Goal: Task Accomplishment & Management: Manage account settings

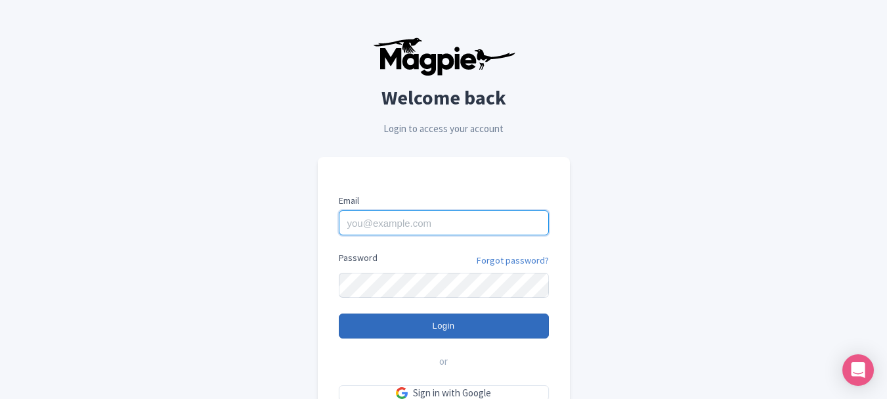
type input "[PERSON_NAME][EMAIL_ADDRESS][DOMAIN_NAME]"
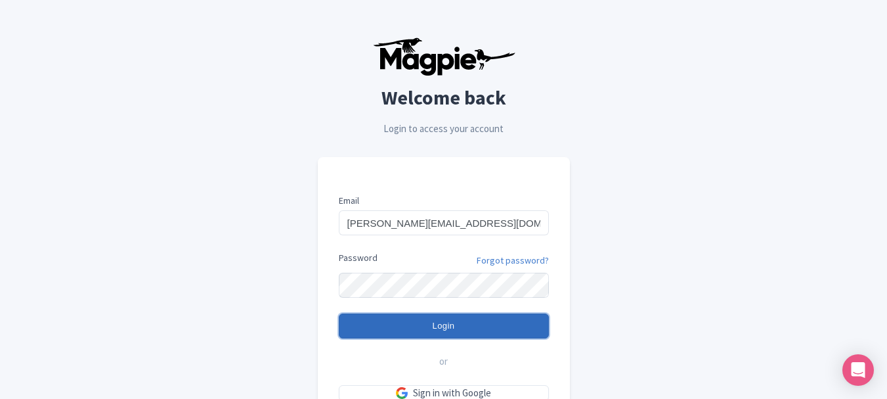
click at [453, 324] on input "Login" at bounding box center [444, 325] width 210 height 25
type input "Logging in..."
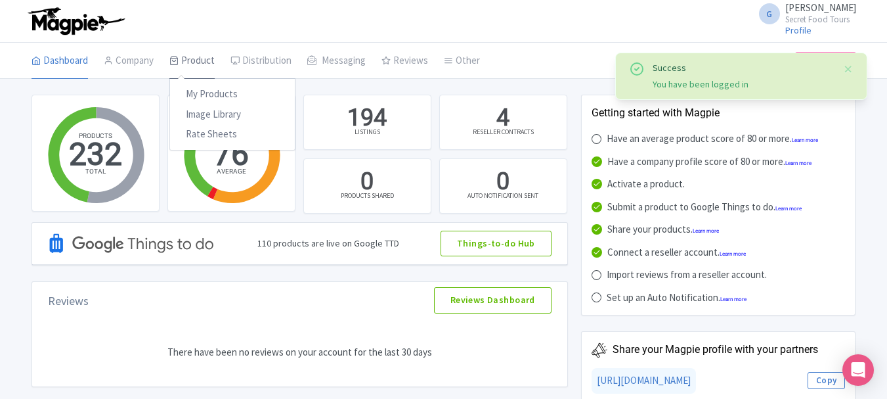
click at [188, 63] on link "Product" at bounding box center [191, 61] width 45 height 37
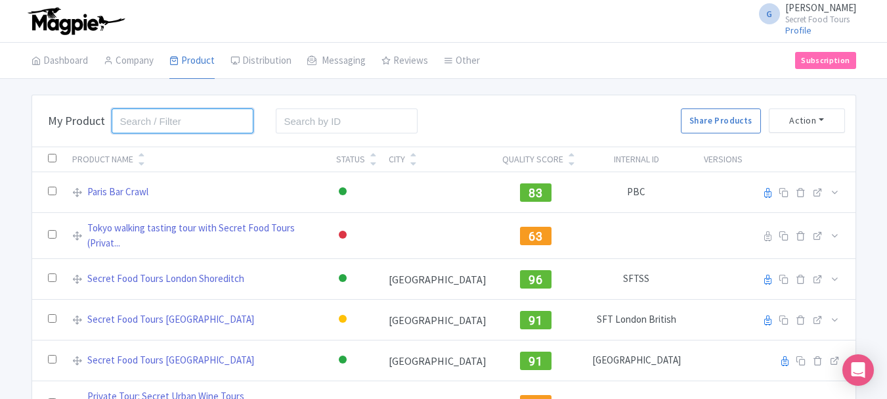
click at [173, 124] on input "search" at bounding box center [183, 120] width 143 height 25
type input "belfast"
click button "Search" at bounding box center [0, 0] width 0 height 0
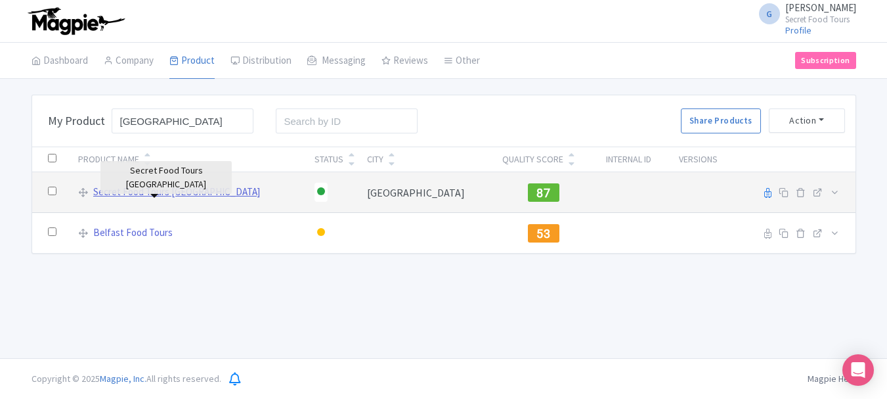
click at [190, 197] on link "Secret Food Tours [GEOGRAPHIC_DATA]" at bounding box center [176, 192] width 167 height 15
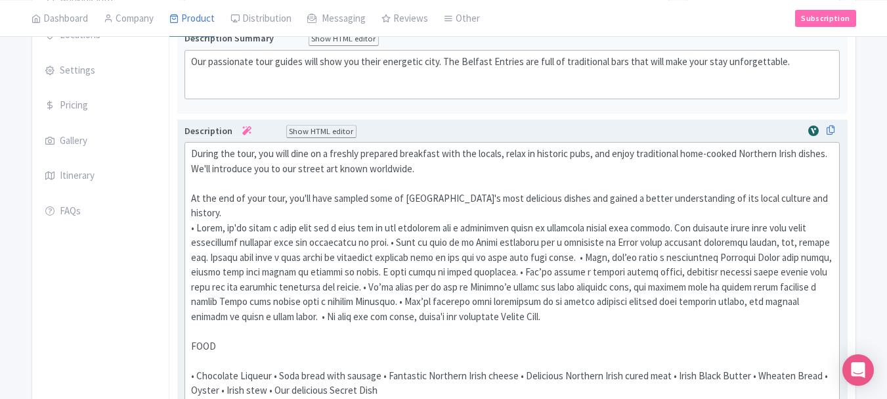
scroll to position [261, 0]
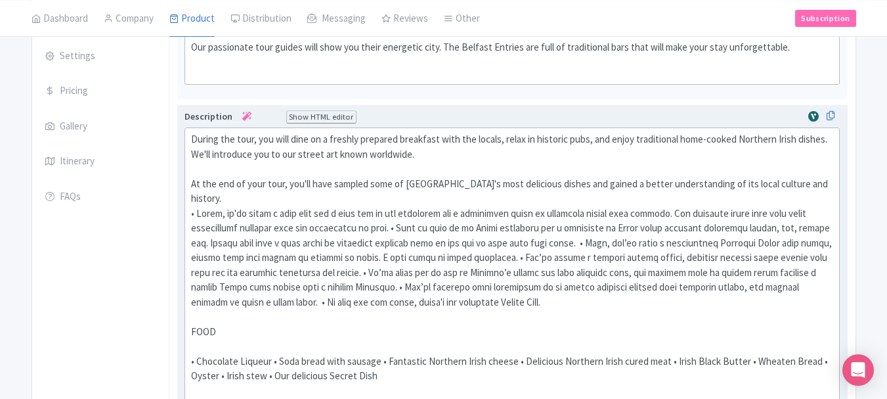
click at [408, 261] on div "During the tour, you will dine on a freshly prepared breakfast with the locals,…" at bounding box center [512, 309] width 643 height 355
paste trix-editor "&nbsp;<br><br></div><div><br></div><div>First, we'll visit a cozy café for a wa…"
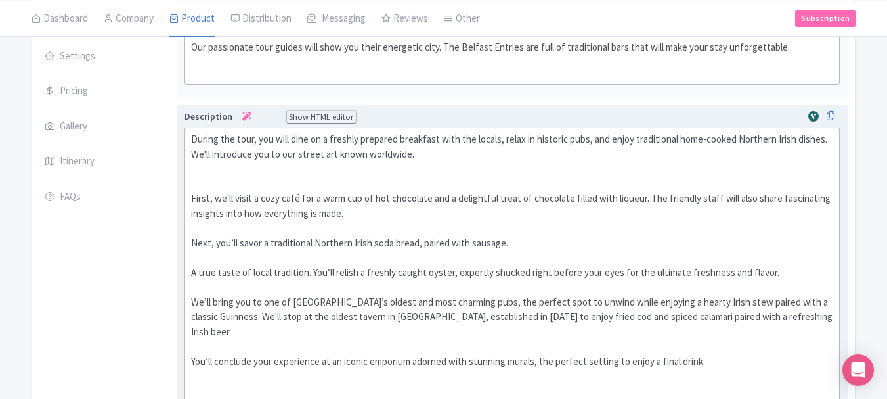
click at [247, 173] on div "During the tour, you will dine on a freshly prepared breakfast with the locals,…" at bounding box center [512, 154] width 643 height 45
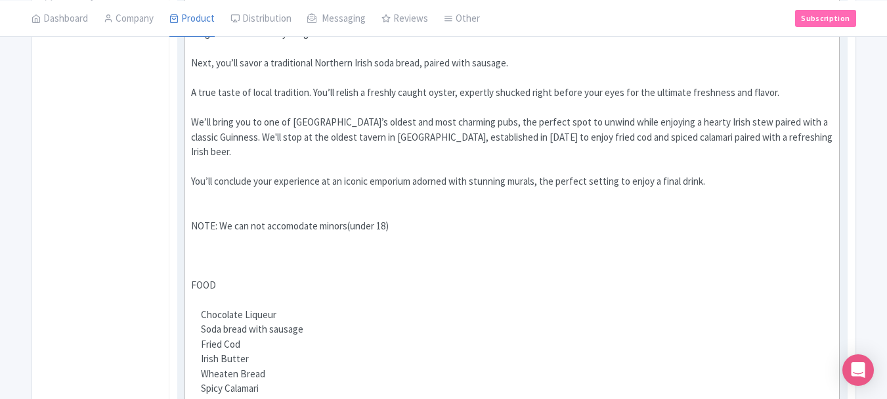
scroll to position [427, 0]
click at [359, 247] on div at bounding box center [512, 254] width 643 height 15
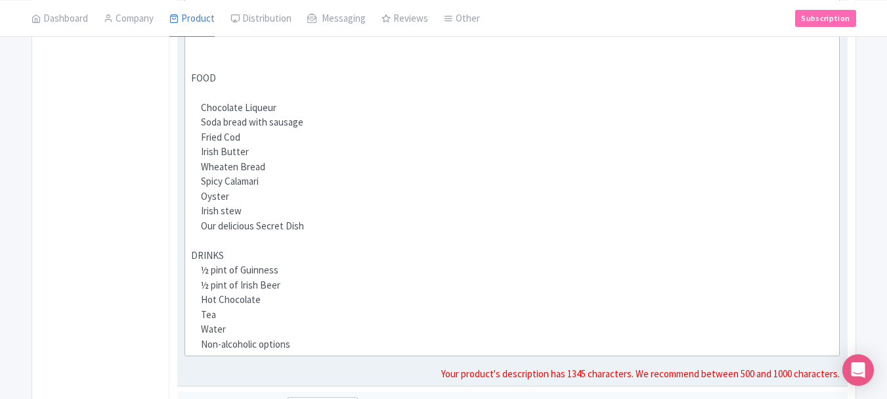
scroll to position [633, 0]
click at [346, 232] on div at bounding box center [512, 239] width 643 height 15
type trix-editor "<div>During the tour, you will dine on a freshly prepared breakfast with the lo…"
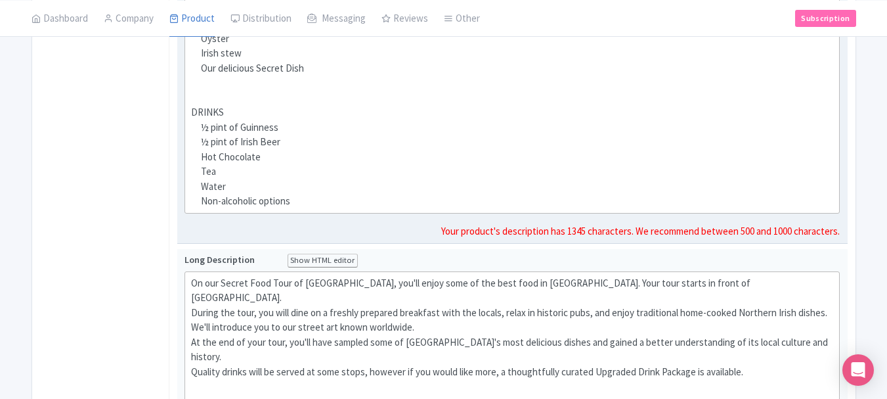
scroll to position [797, 0]
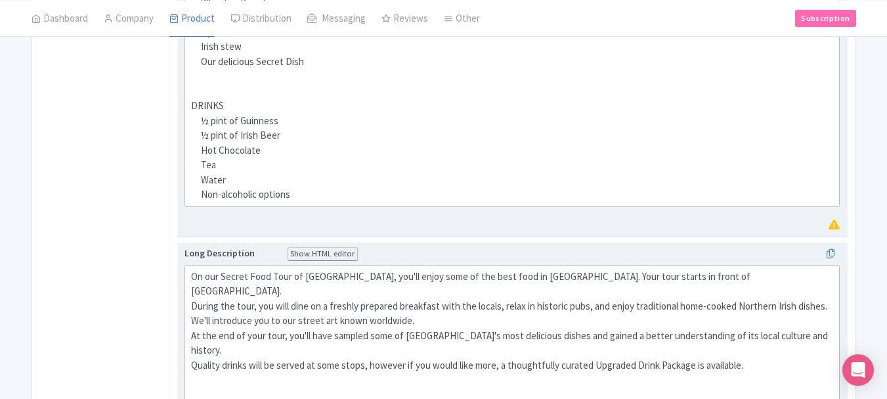
paste trix-editor "During the tour, you will dine on a freshly prepared breakfast with the locals,…"
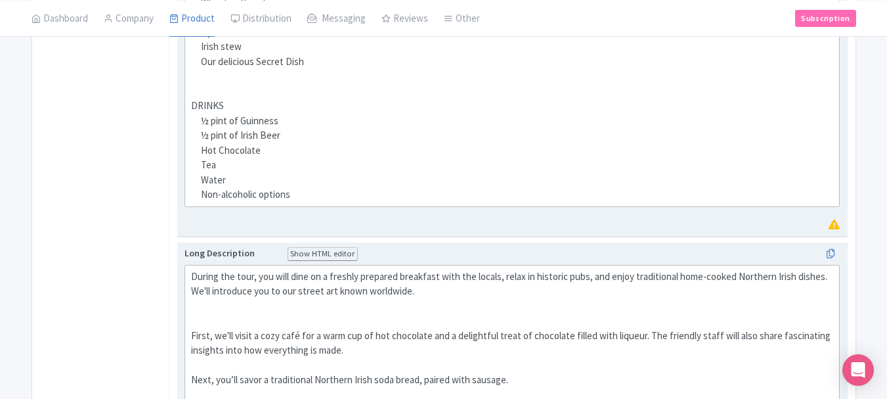
type trix-editor "<div>During the tour, you will dine on a freshly prepared breakfast with the lo…"
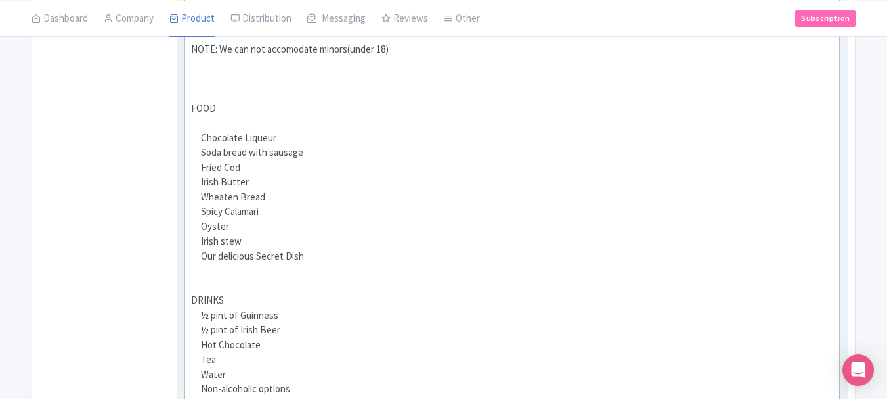
scroll to position [602, 0]
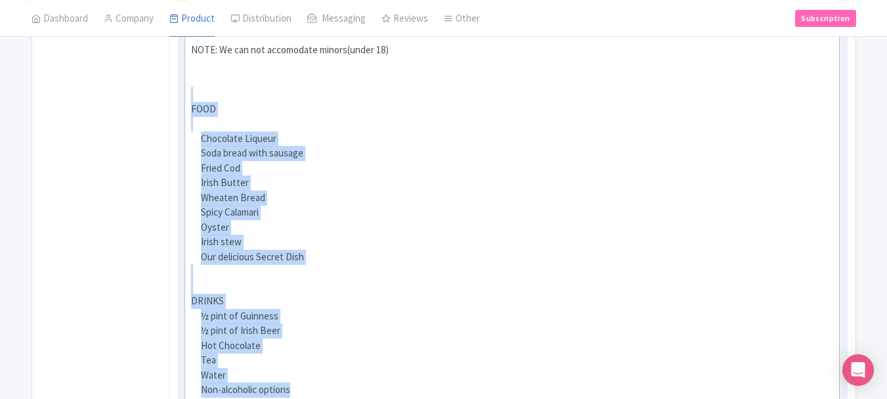
drag, startPoint x: 250, startPoint y: 82, endPoint x: 378, endPoint y: 370, distance: 315.1
click at [378, 370] on trix-editor "During the tour, you will dine on a freshly prepared breakfast with the locals,…" at bounding box center [513, 94] width 656 height 615
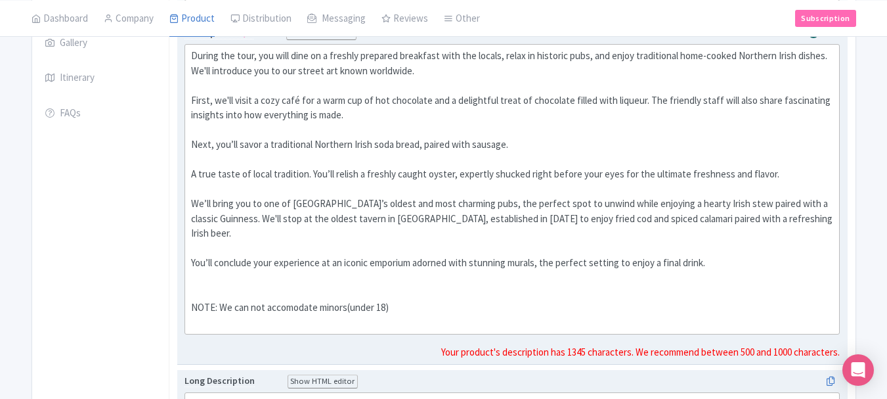
scroll to position [343, 0]
drag, startPoint x: 262, startPoint y: 268, endPoint x: 424, endPoint y: 271, distance: 161.6
click at [424, 271] on div "You’ll conclude your experience at an iconic emporium adorned with stunning mur…" at bounding box center [512, 272] width 643 height 30
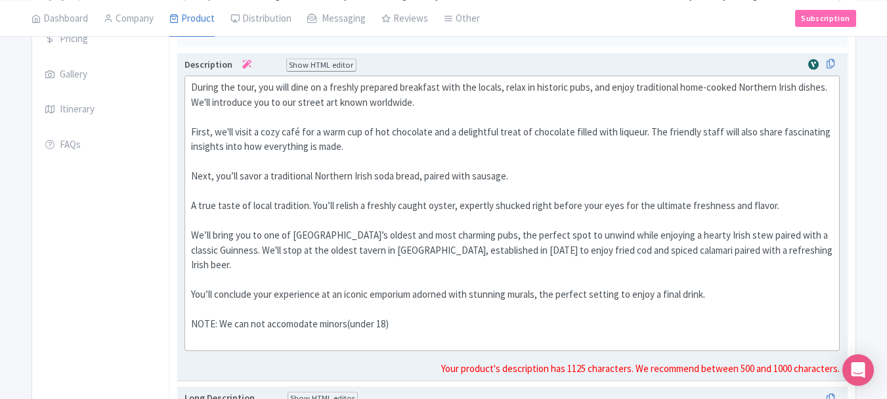
scroll to position [296, 0]
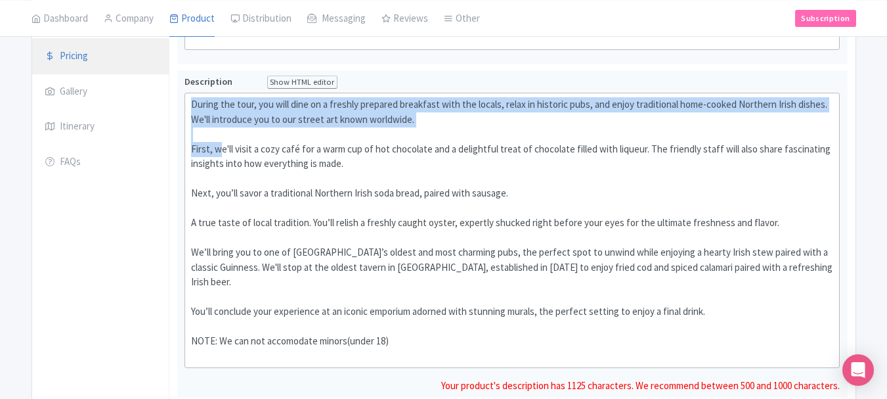
drag, startPoint x: 218, startPoint y: 150, endPoint x: 138, endPoint y: 55, distance: 124.9
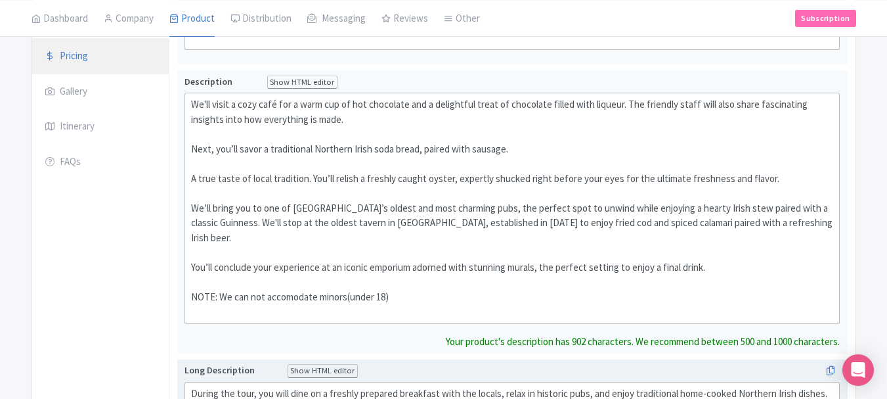
type trix-editor "<div>We'll visit a cozy café for a warm cup of hot chocolate and a delightful t…"
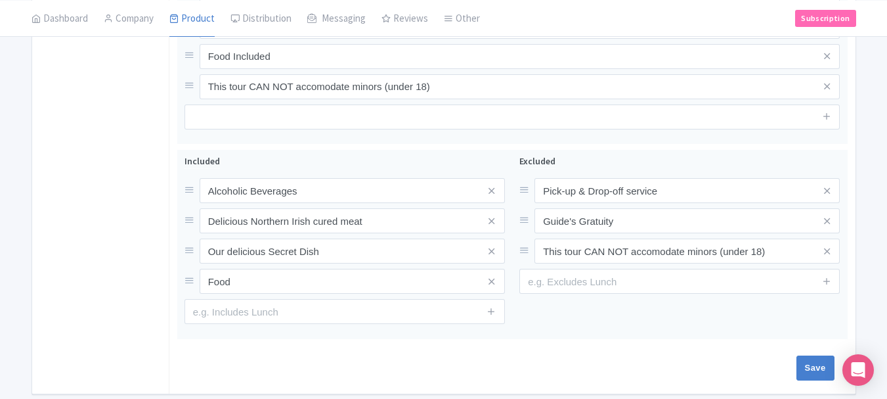
scroll to position [1451, 0]
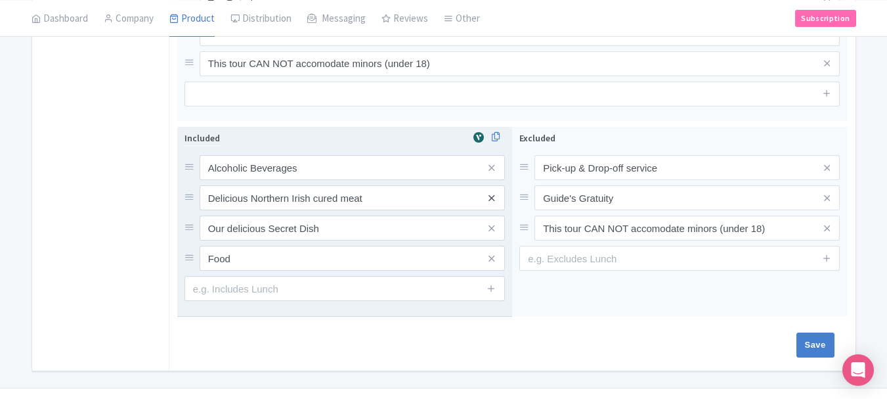
click at [492, 193] on icon at bounding box center [492, 198] width 6 height 10
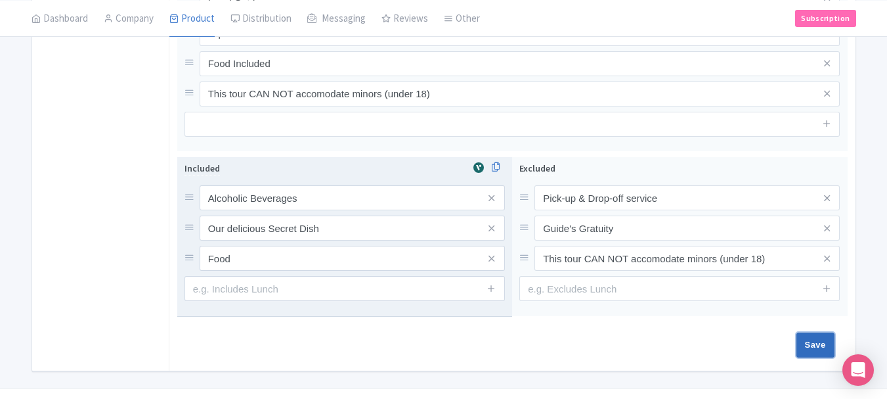
click at [797, 332] on input "Save" at bounding box center [816, 344] width 38 height 25
type input "Saving..."
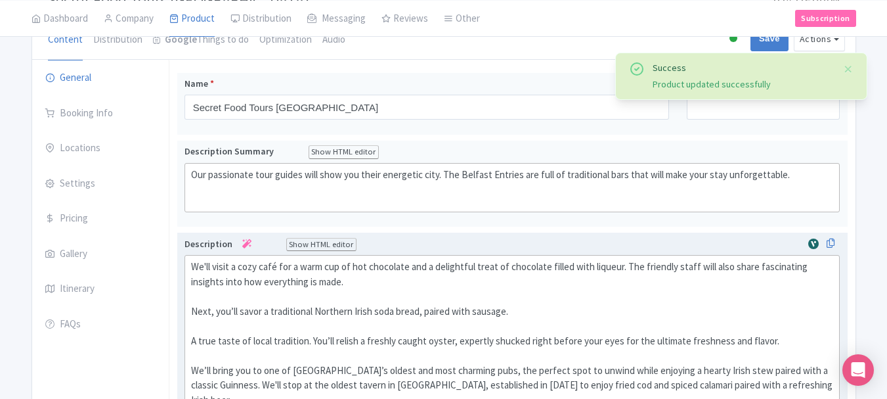
scroll to position [95, 0]
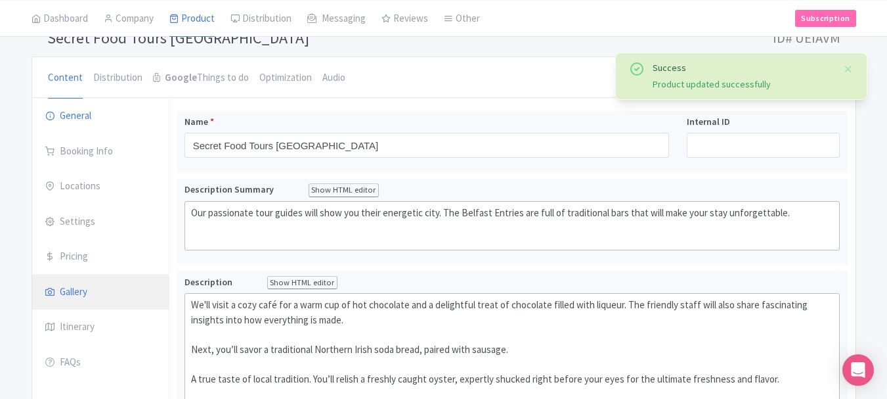
click at [81, 279] on link "Gallery" at bounding box center [100, 292] width 137 height 37
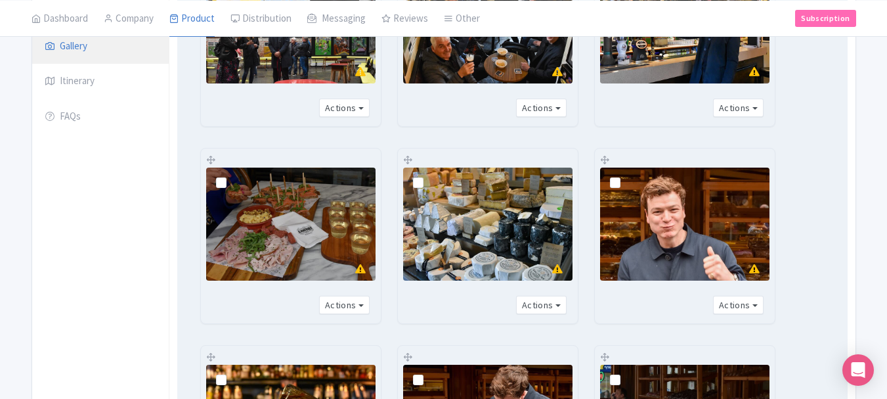
scroll to position [387, 0]
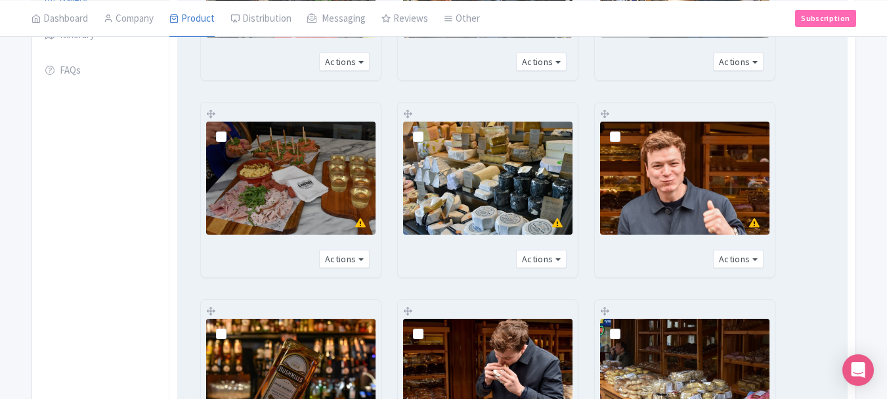
click at [232, 129] on label at bounding box center [232, 129] width 0 height 0
click at [232, 130] on input "checkbox" at bounding box center [236, 125] width 9 height 9
checkbox input "true"
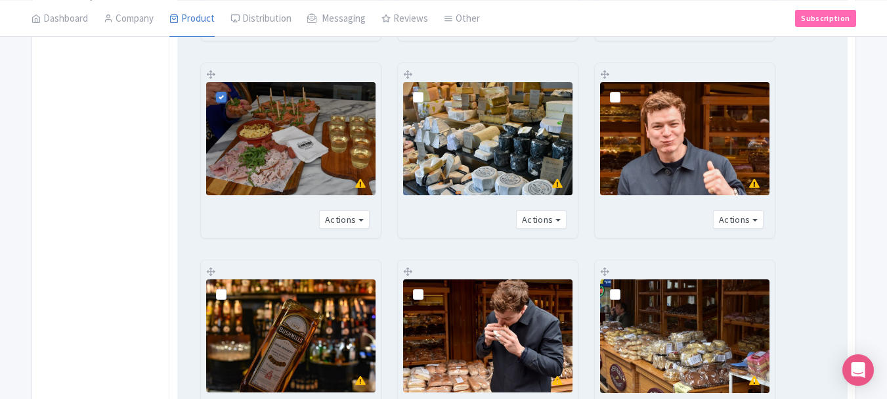
scroll to position [436, 0]
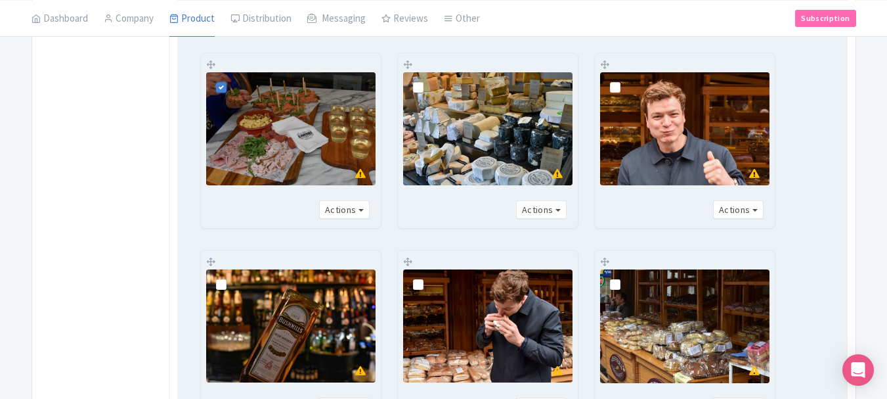
click at [429, 80] on label at bounding box center [429, 80] width 0 height 0
click at [429, 81] on input "checkbox" at bounding box center [433, 76] width 9 height 9
checkbox input "true"
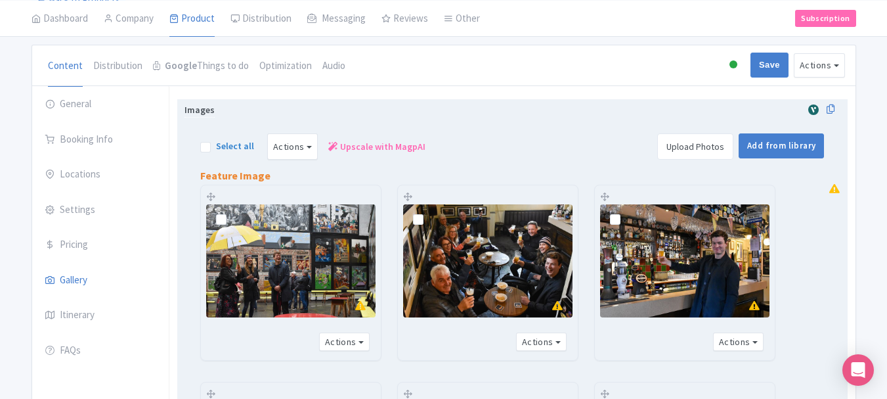
scroll to position [83, 0]
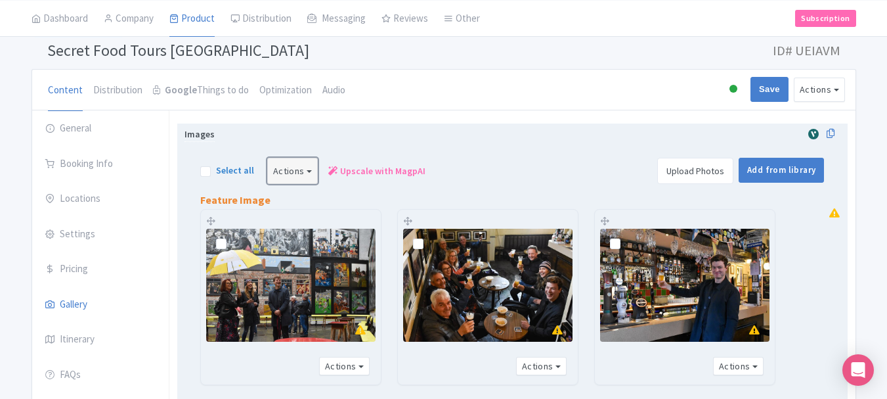
click at [290, 172] on button "Actions" at bounding box center [292, 171] width 51 height 26
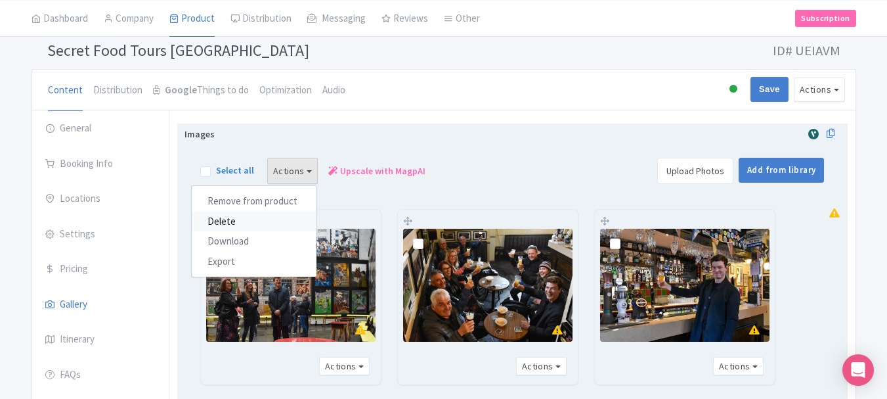
click at [265, 226] on link "Delete" at bounding box center [254, 221] width 125 height 20
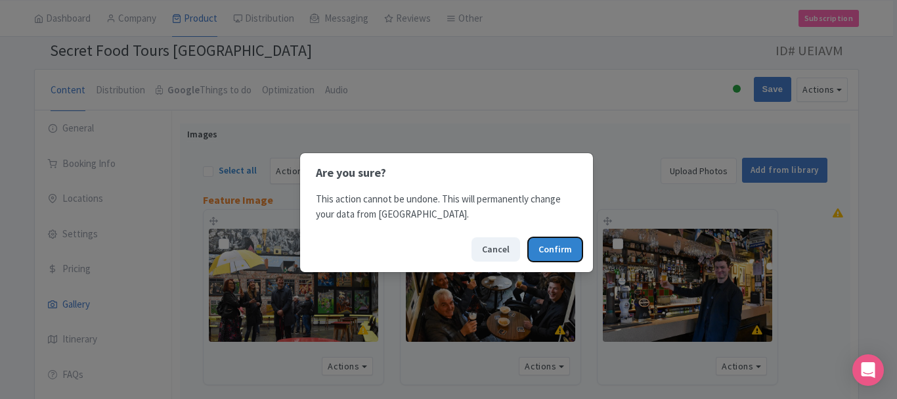
click at [550, 244] on button "Confirm" at bounding box center [555, 249] width 55 height 24
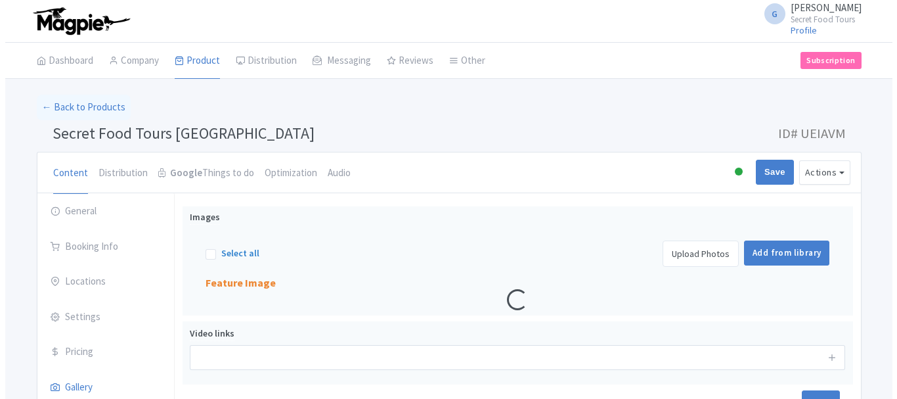
scroll to position [139, 0]
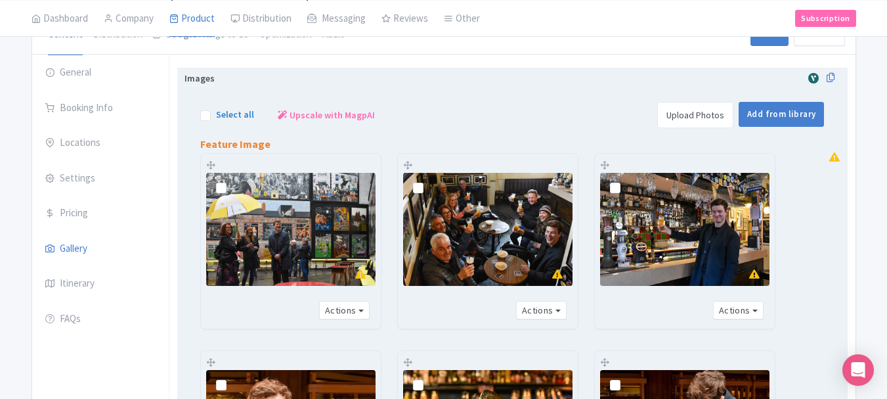
click at [706, 112] on link "Upload Photos" at bounding box center [695, 115] width 76 height 26
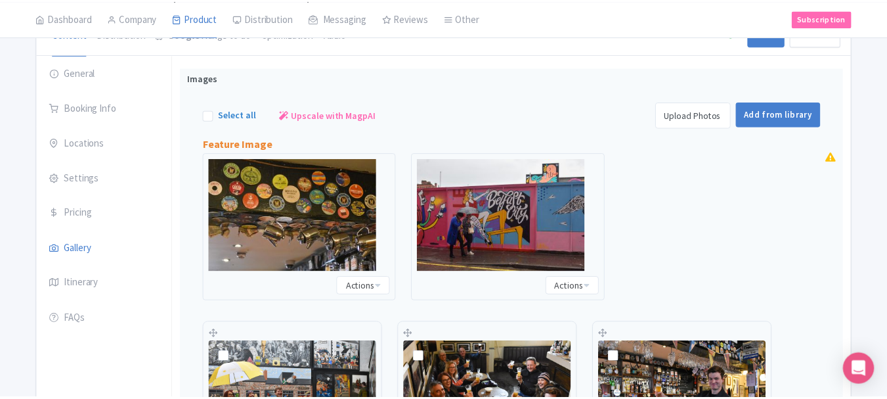
scroll to position [206, 0]
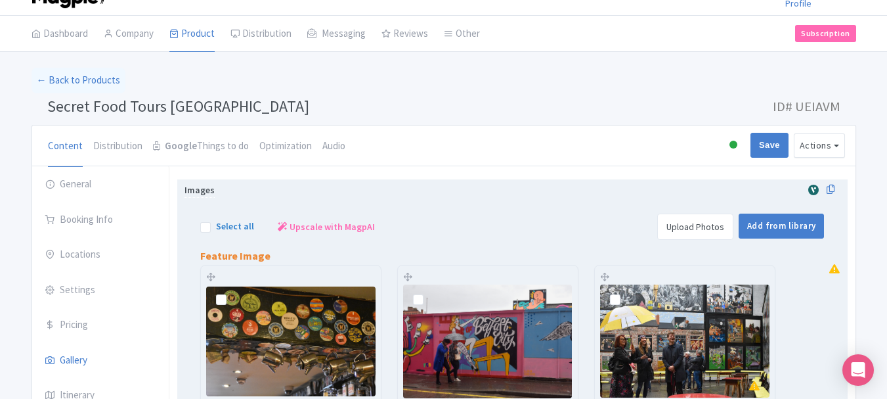
scroll to position [14, 0]
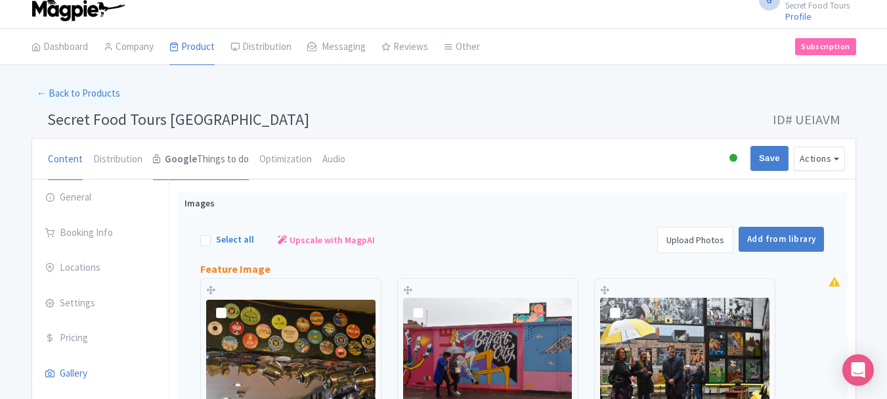
click at [190, 165] on strong "Google" at bounding box center [181, 159] width 32 height 15
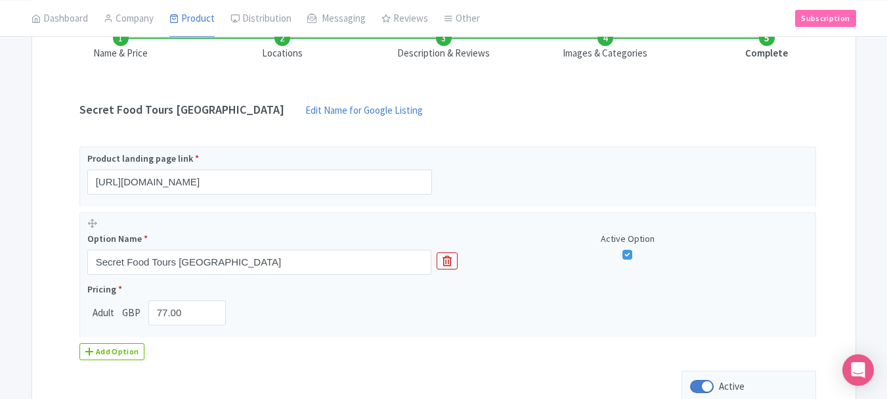
scroll to position [206, 0]
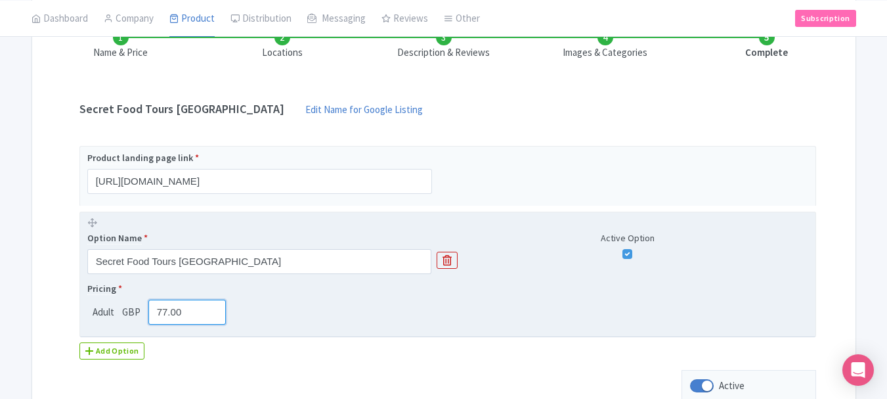
drag, startPoint x: 183, startPoint y: 315, endPoint x: 171, endPoint y: 315, distance: 11.2
click at [171, 315] on input "77.00" at bounding box center [187, 311] width 78 height 25
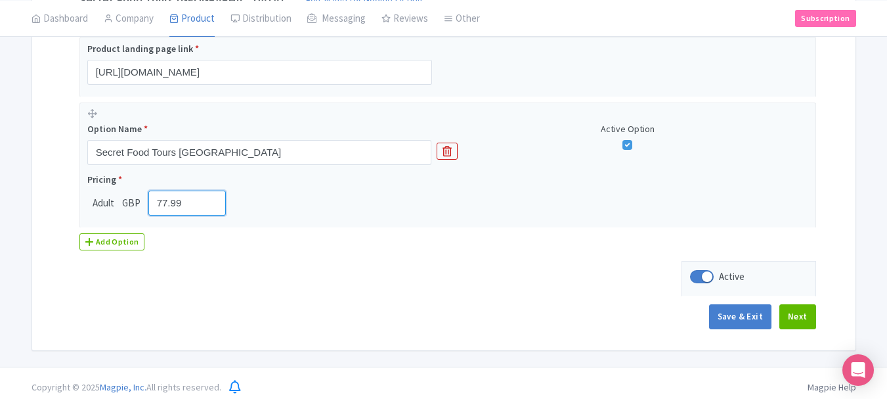
scroll to position [323, 0]
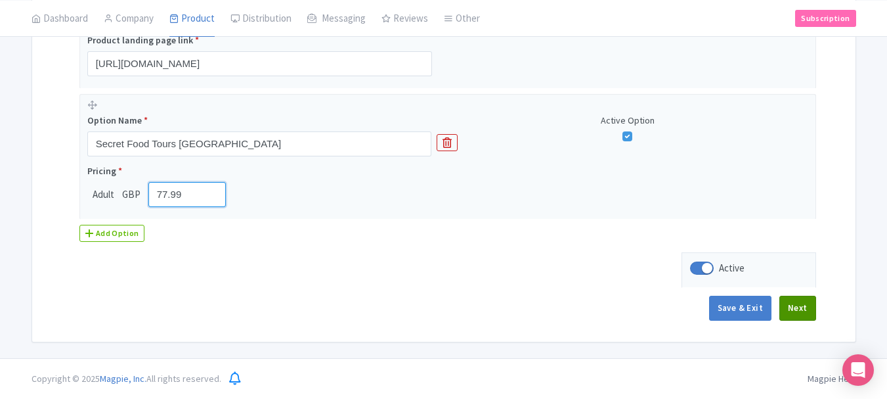
type input "77.99"
click at [802, 313] on button "Next" at bounding box center [798, 308] width 37 height 25
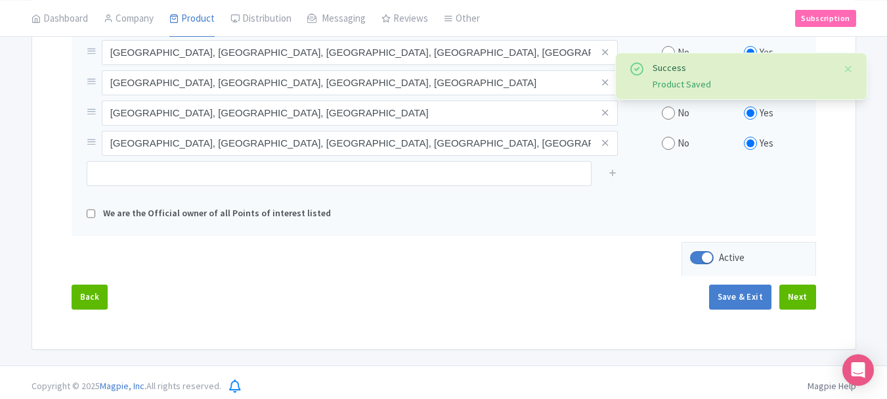
scroll to position [560, 0]
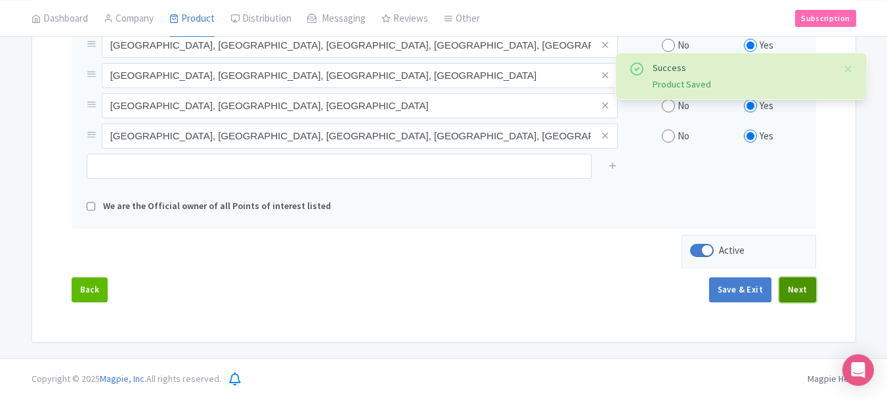
click at [801, 282] on button "Next" at bounding box center [798, 289] width 37 height 25
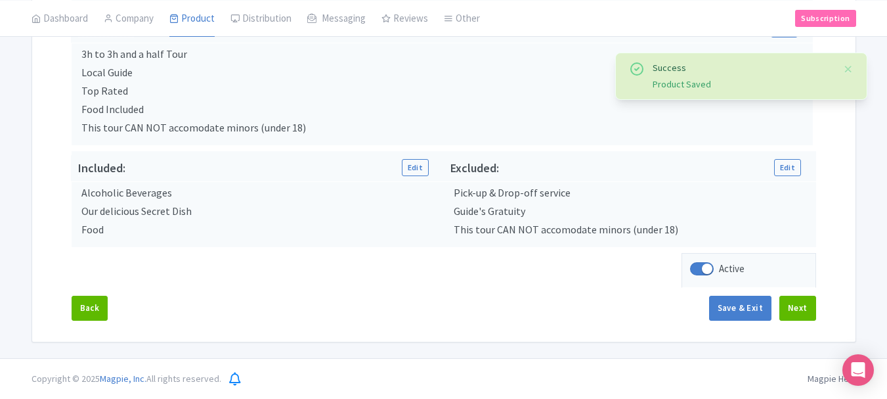
scroll to position [512, 0]
click at [795, 307] on button "Next" at bounding box center [798, 308] width 37 height 25
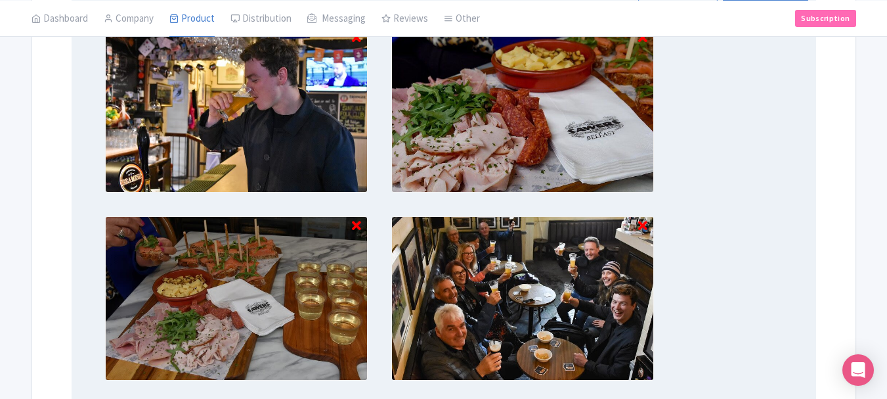
click at [359, 223] on icon at bounding box center [356, 225] width 9 height 13
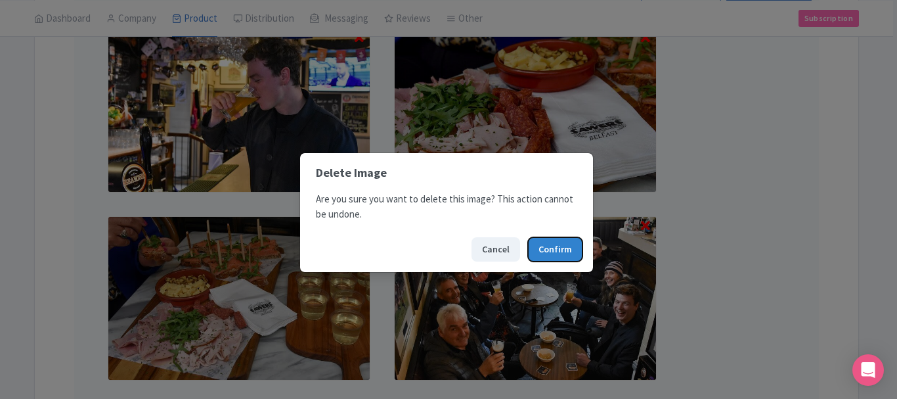
click at [550, 253] on button "Confirm" at bounding box center [555, 249] width 55 height 24
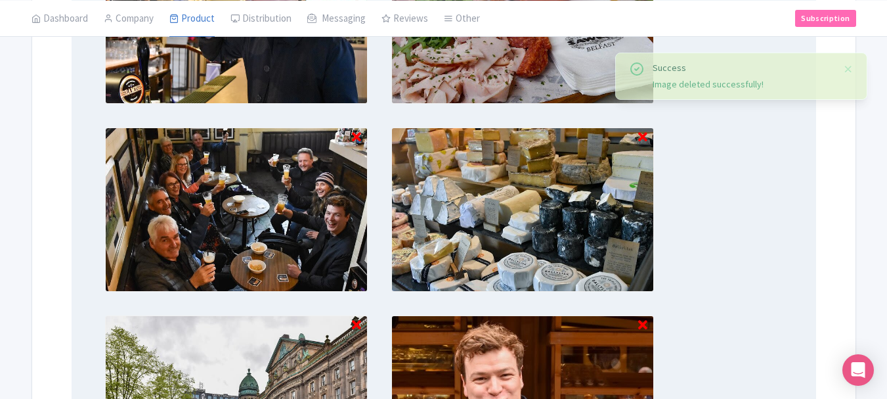
scroll to position [598, 0]
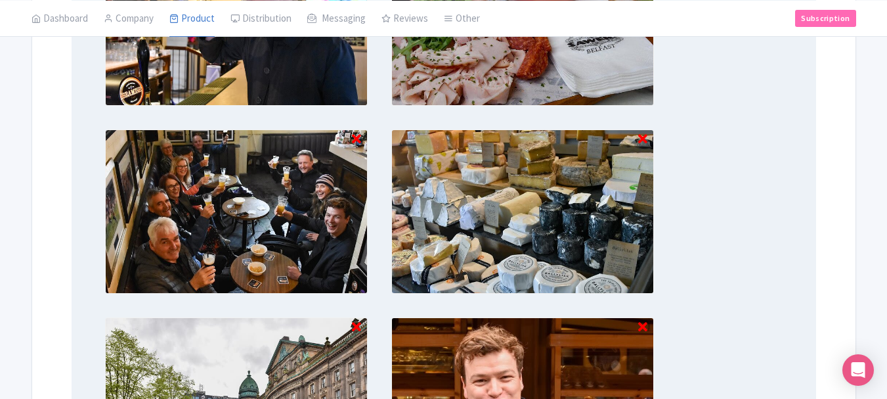
click at [645, 137] on icon at bounding box center [642, 139] width 9 height 13
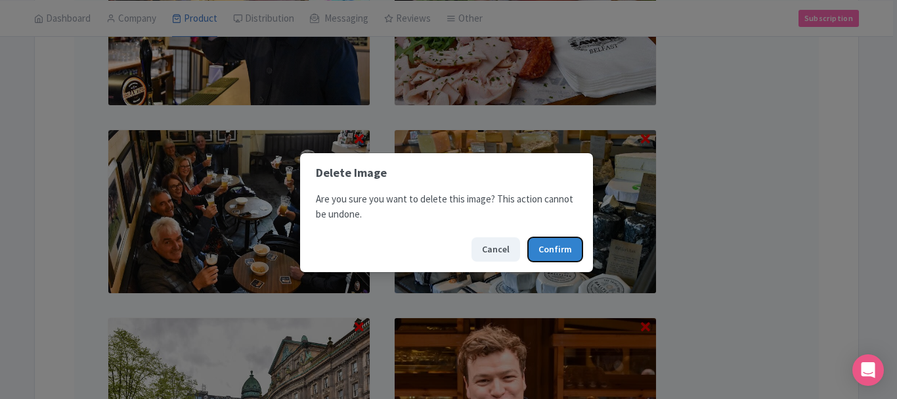
click at [551, 259] on button "Confirm" at bounding box center [555, 249] width 55 height 24
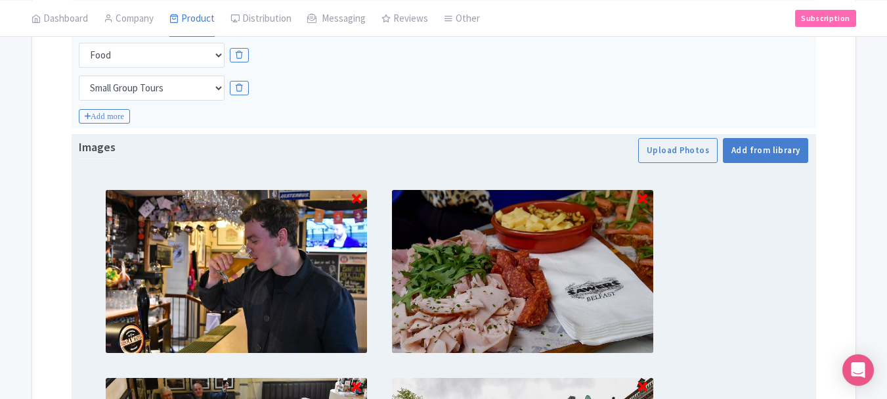
scroll to position [349, 0]
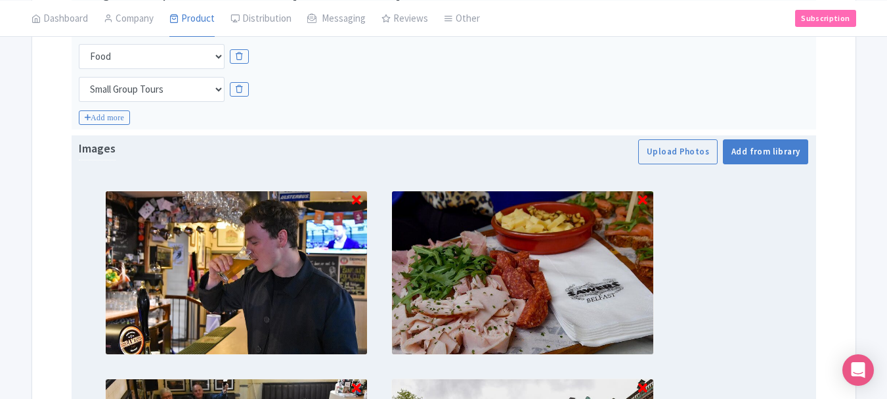
click at [640, 198] on icon at bounding box center [642, 200] width 9 height 13
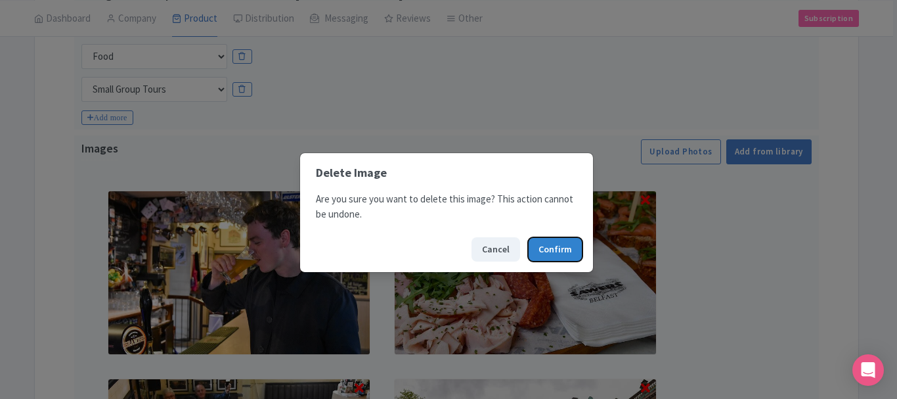
click at [549, 244] on button "Confirm" at bounding box center [555, 249] width 55 height 24
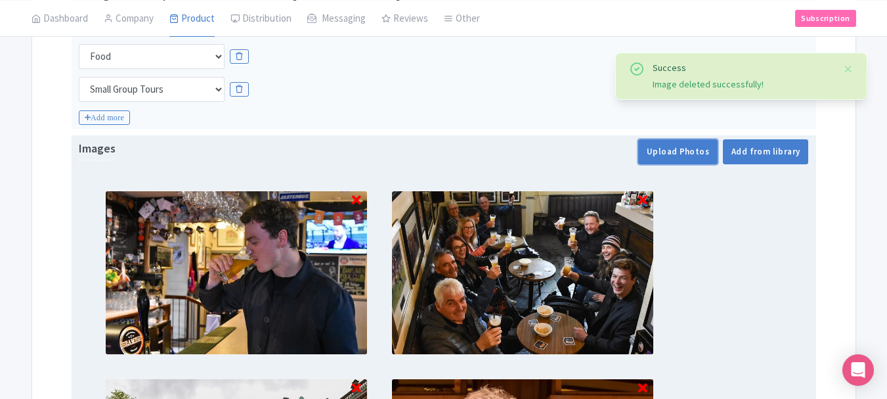
click at [698, 157] on button "Upload Photos" at bounding box center [677, 151] width 79 height 25
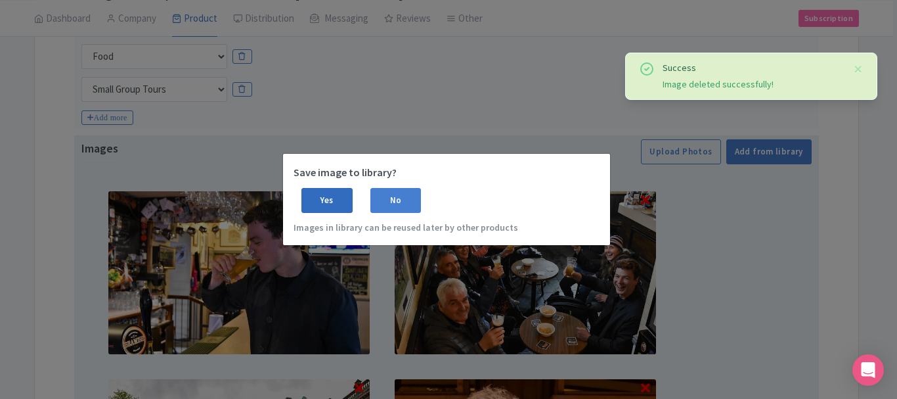
click at [317, 208] on div "Yes" at bounding box center [326, 200] width 51 height 25
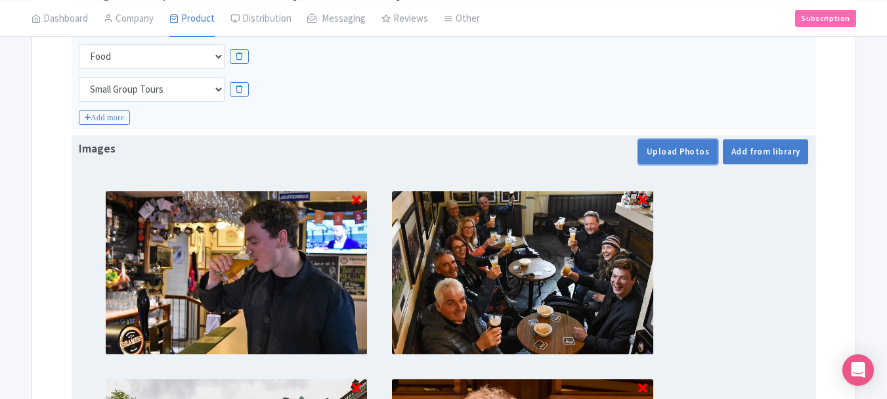
click at [661, 151] on button "Upload Photos" at bounding box center [677, 151] width 79 height 25
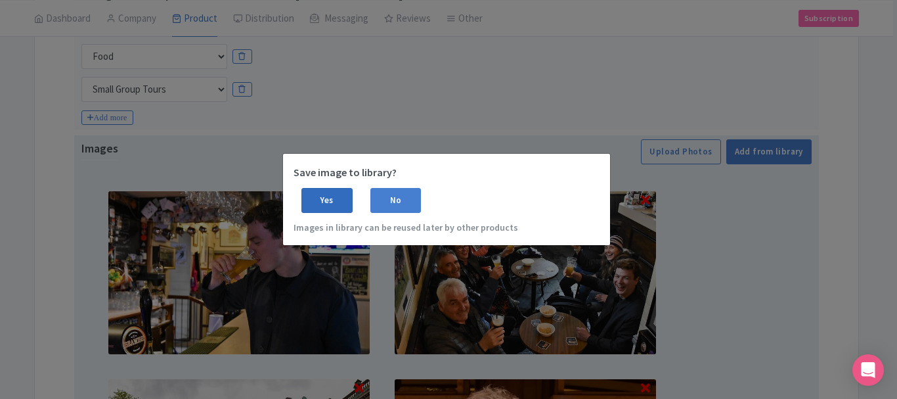
click at [328, 194] on div "Yes" at bounding box center [326, 200] width 51 height 25
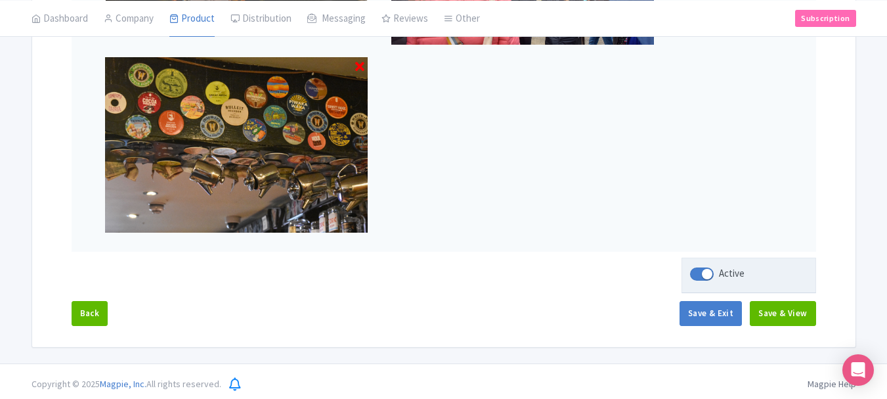
scroll to position [1051, 0]
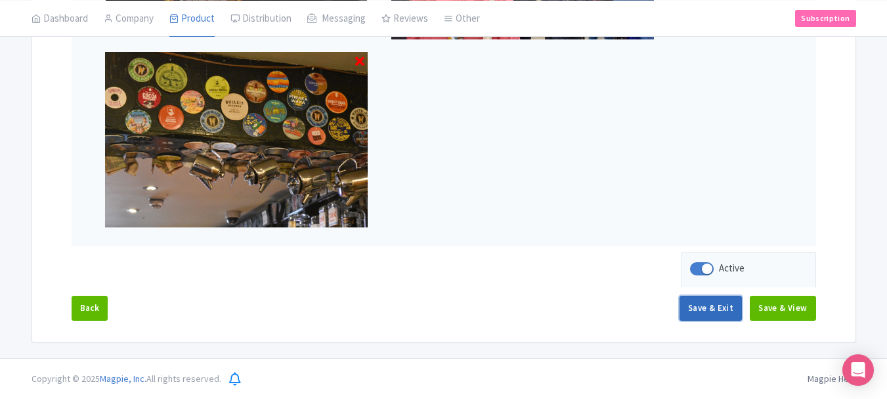
click at [719, 310] on button "Save & Exit" at bounding box center [711, 308] width 62 height 25
